Goal: Task Accomplishment & Management: Use online tool/utility

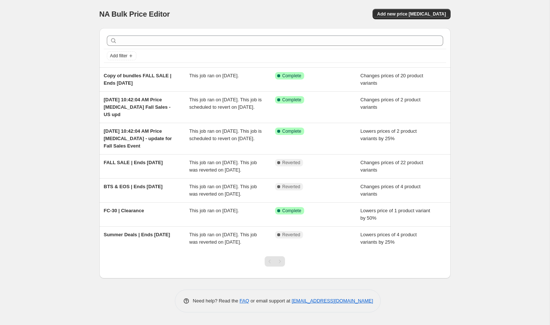
click at [23, 146] on div "NA Bulk Price Editor. This page is ready NA Bulk Price Editor Add new price [ME…" at bounding box center [274, 162] width 549 height 325
